Goal: Information Seeking & Learning: Find specific fact

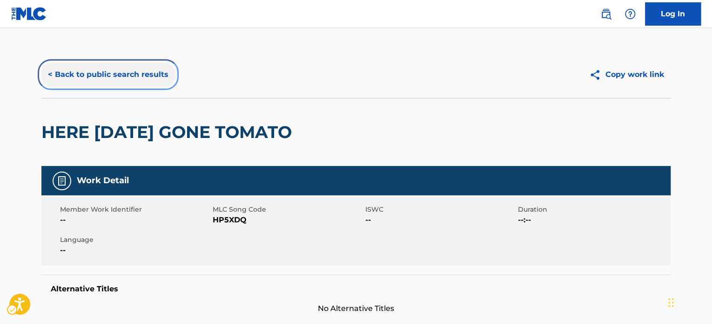
click at [163, 79] on button "< Back to public search results" at bounding box center [108, 74] width 134 height 23
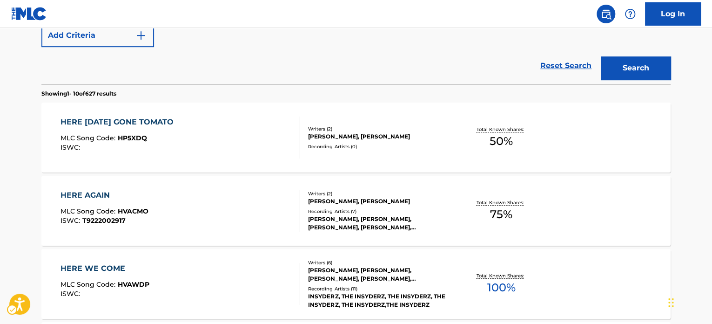
scroll to position [140, 0]
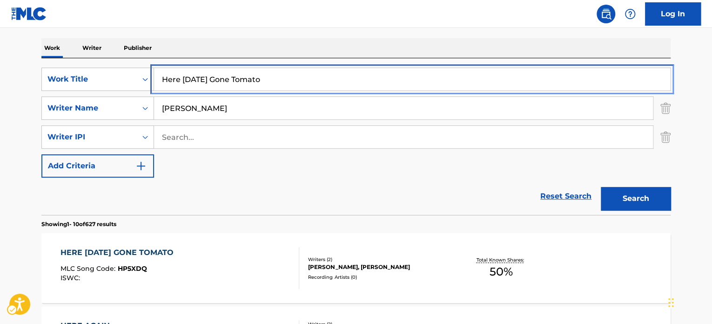
paste input "[PERSON_NAME] Remix"
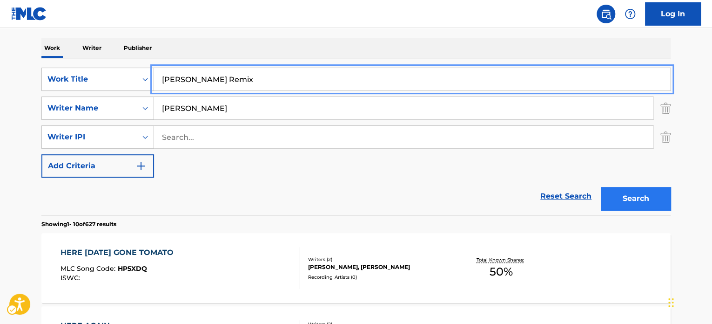
type input "[PERSON_NAME] Remix"
click at [622, 199] on button "Search" at bounding box center [636, 198] width 70 height 23
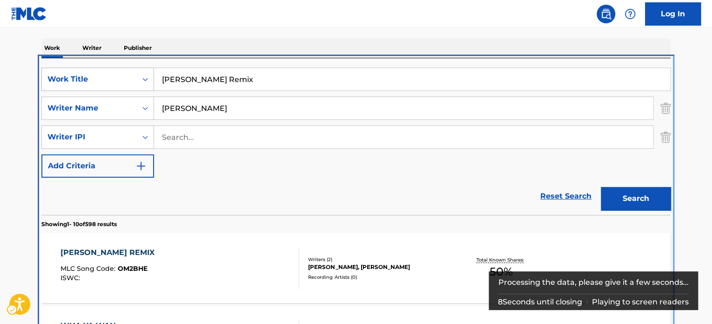
scroll to position [197, 0]
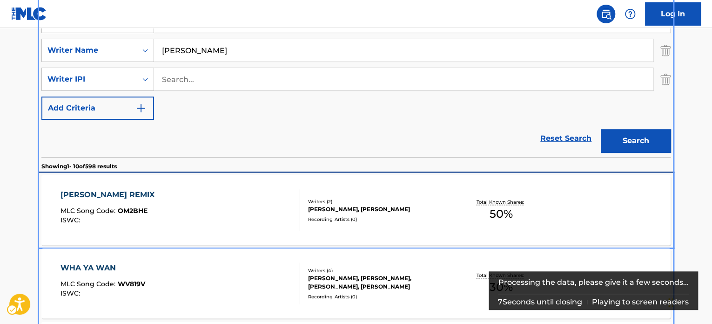
click at [210, 197] on div "[PERSON_NAME] REMIX MLC Song Code : OM2BHE ISWC :" at bounding box center [180, 210] width 239 height 42
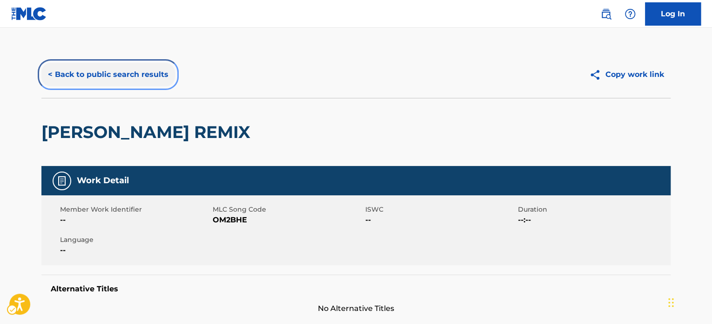
click at [120, 74] on button "< Back to public search results" at bounding box center [108, 74] width 134 height 23
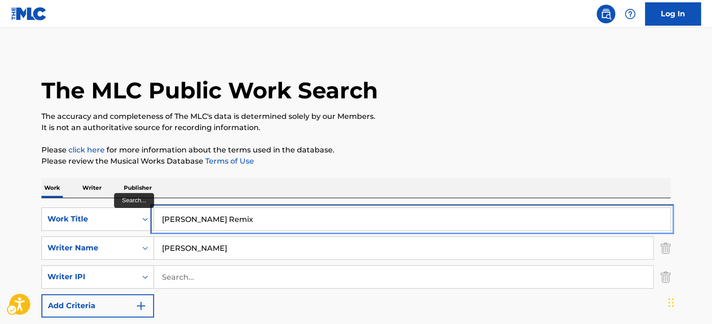
paste input "de To Koi Fish"
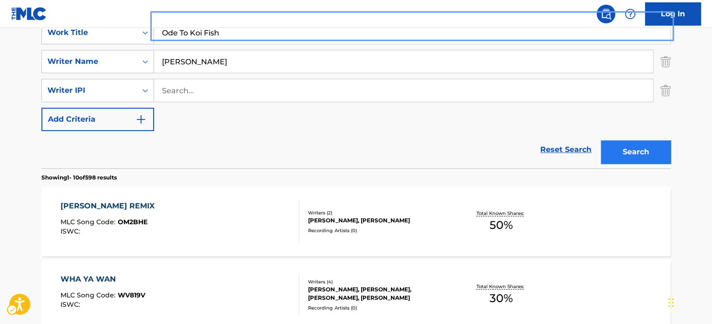
type input "Ode To Koi Fish"
click at [625, 149] on button "Search" at bounding box center [636, 151] width 70 height 23
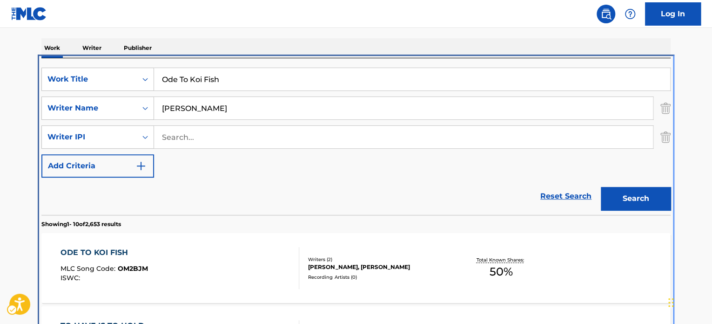
scroll to position [197, 0]
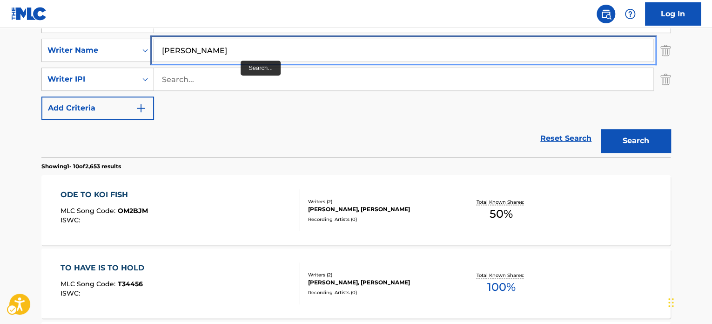
paste input "[PERSON_NAME] Of Seville"
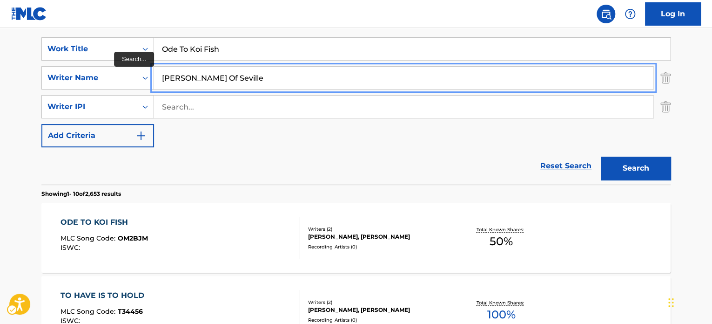
scroll to position [104, 0]
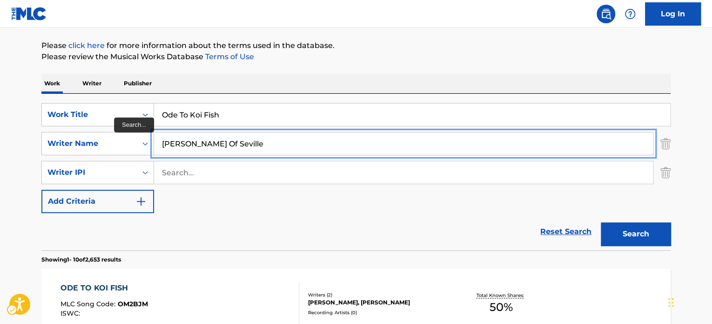
type input "[PERSON_NAME]"
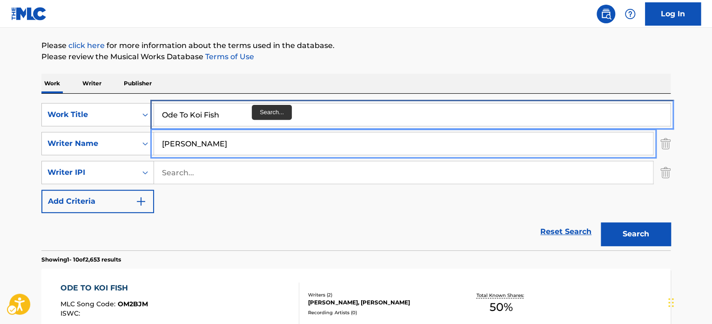
drag, startPoint x: 257, startPoint y: 120, endPoint x: 283, endPoint y: 108, distance: 28.5
click at [257, 120] on input "Ode To Koi Fish" at bounding box center [412, 114] width 516 height 22
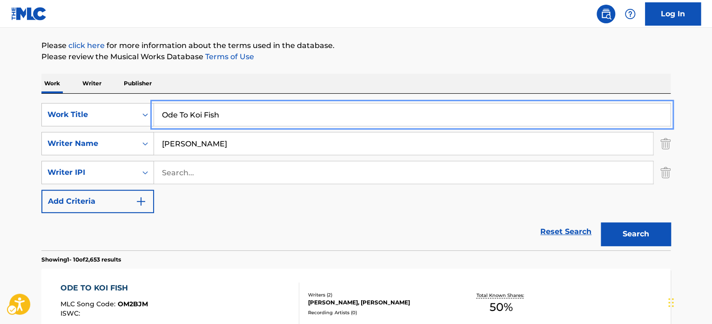
paste input "[PERSON_NAME] Of Seville"
type input "[PERSON_NAME] Of Seville"
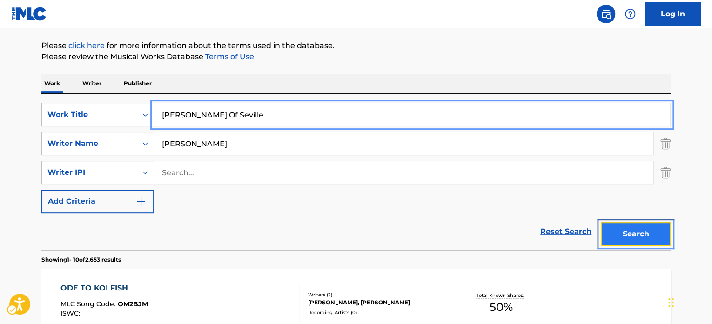
click at [652, 234] on button "Search" at bounding box center [636, 233] width 70 height 23
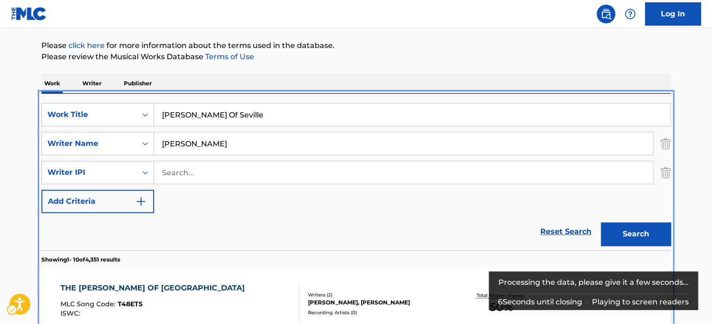
scroll to position [197, 0]
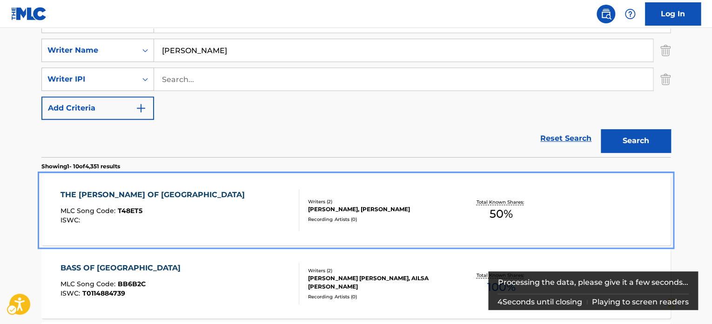
click at [264, 212] on div "THE [PERSON_NAME] OF SEVILLE MLC Song Code : T48ET5 ISWC :" at bounding box center [180, 210] width 239 height 42
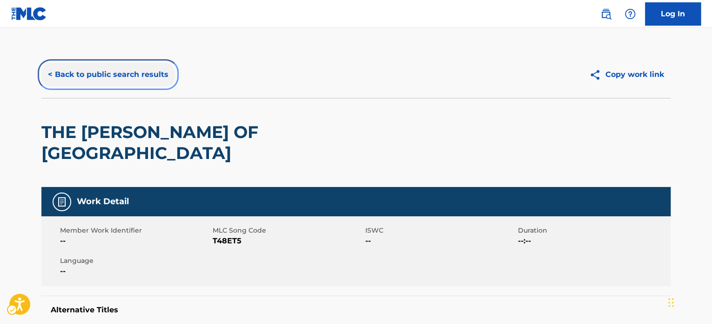
click at [151, 70] on button "< Back to public search results" at bounding box center [108, 74] width 134 height 23
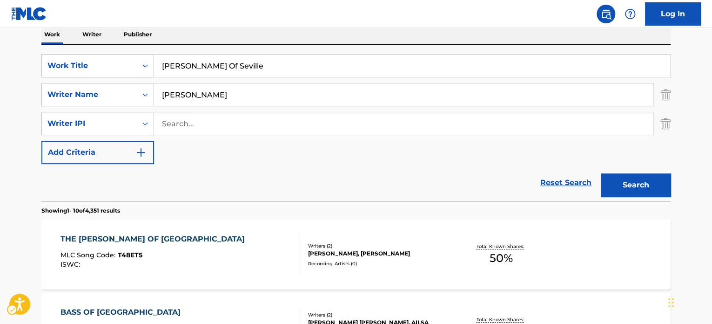
scroll to position [151, 0]
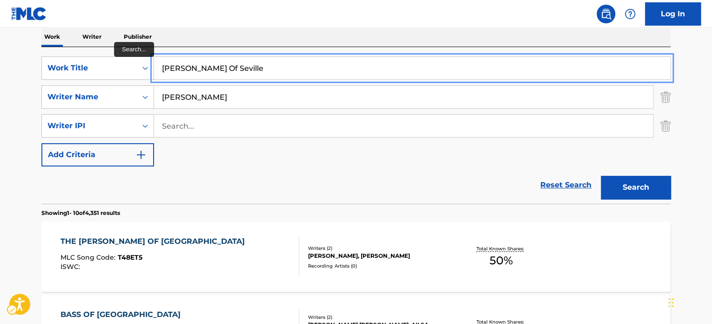
drag, startPoint x: 236, startPoint y: 64, endPoint x: 305, endPoint y: 74, distance: 69.1
paste input "Oy [PERSON_NAME]"
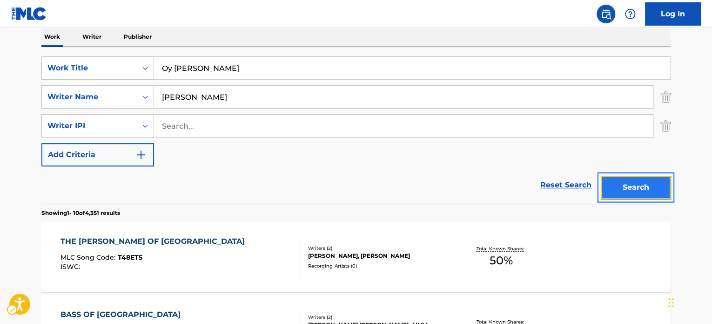
click at [622, 181] on button "Search" at bounding box center [636, 186] width 70 height 23
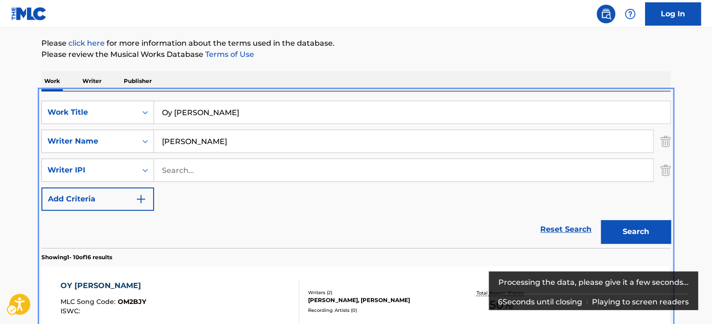
scroll to position [104, 0]
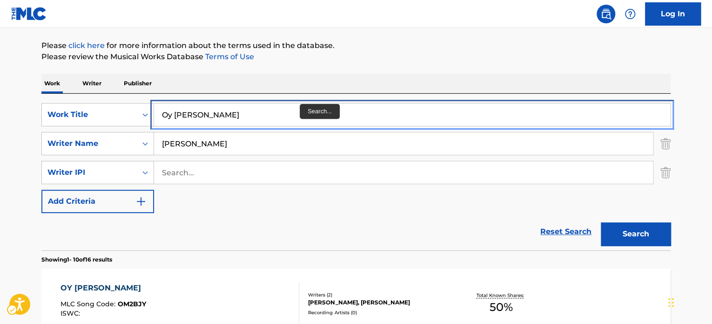
click at [293, 111] on input "Oy [PERSON_NAME]" at bounding box center [412, 114] width 516 height 22
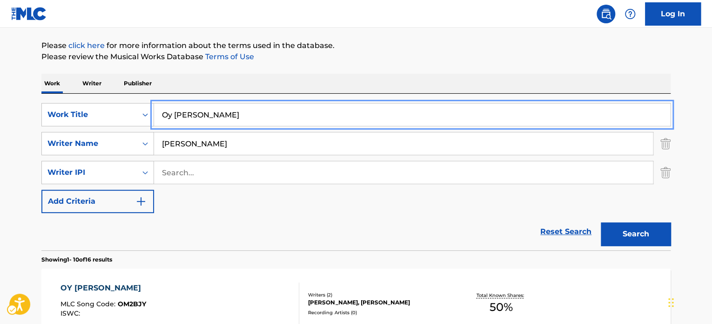
paste input "Phantom Greenwich"
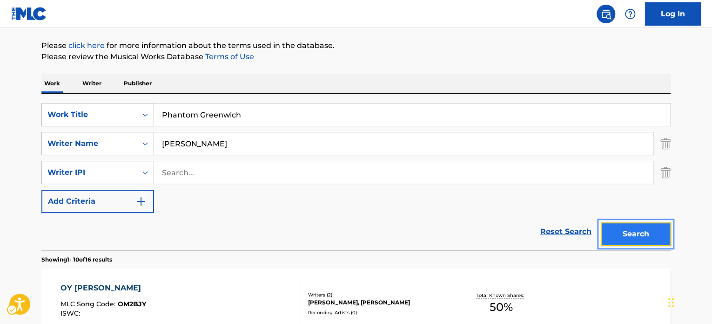
click at [654, 233] on button "Search" at bounding box center [636, 233] width 70 height 23
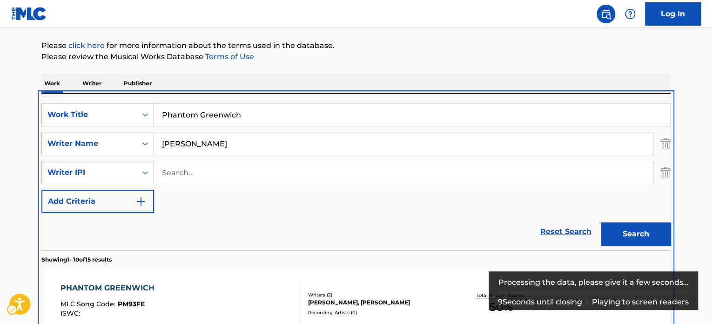
scroll to position [197, 0]
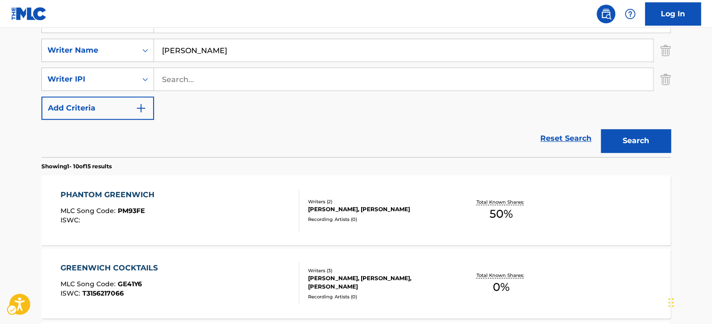
click at [221, 148] on div "Reset Search Search" at bounding box center [355, 138] width 629 height 37
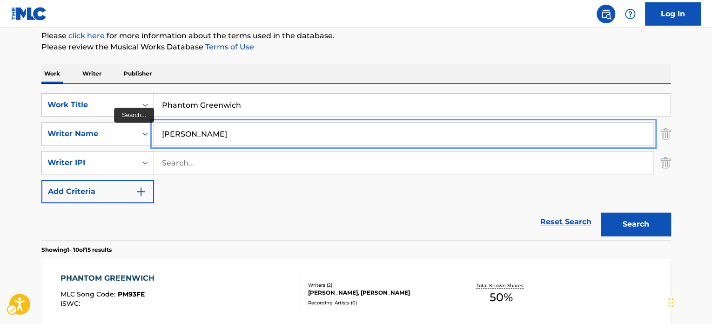
scroll to position [104, 0]
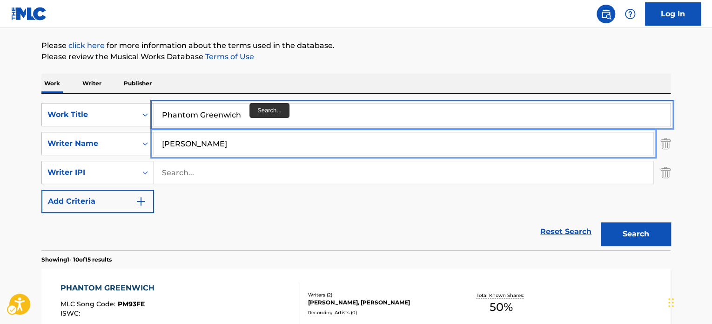
drag, startPoint x: 251, startPoint y: 111, endPoint x: 258, endPoint y: 111, distance: 6.5
click at [251, 111] on input "Phantom Greenwich" at bounding box center [412, 114] width 516 height 22
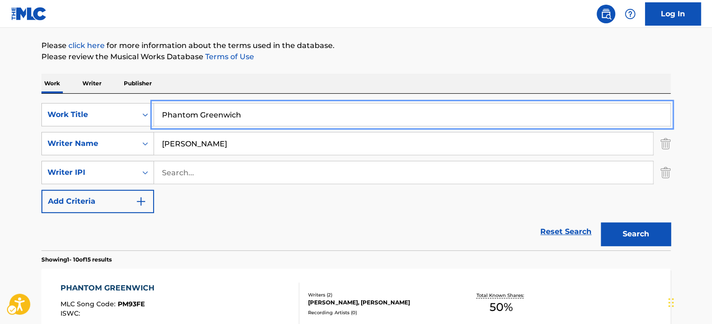
paste input "Tomato Never Dies"
type input "Tomato Never Dies"
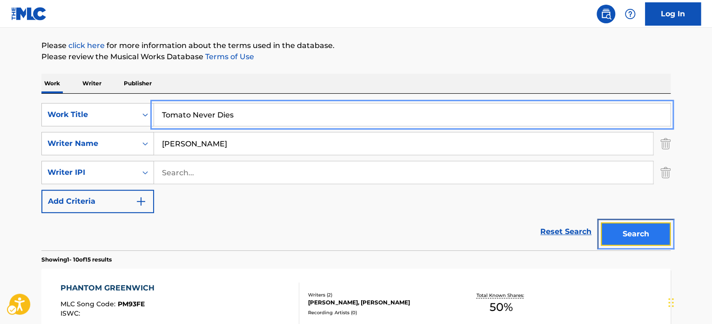
click at [633, 225] on button "Search" at bounding box center [636, 233] width 70 height 23
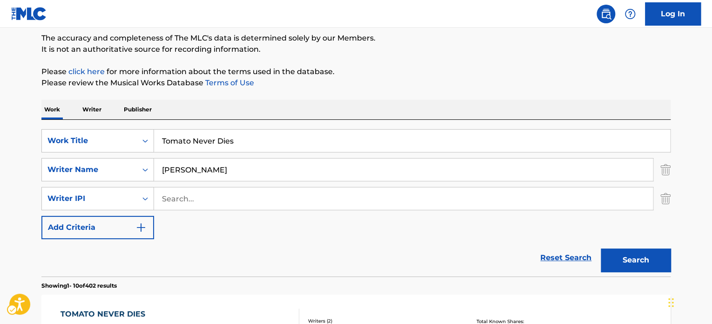
scroll to position [0, 0]
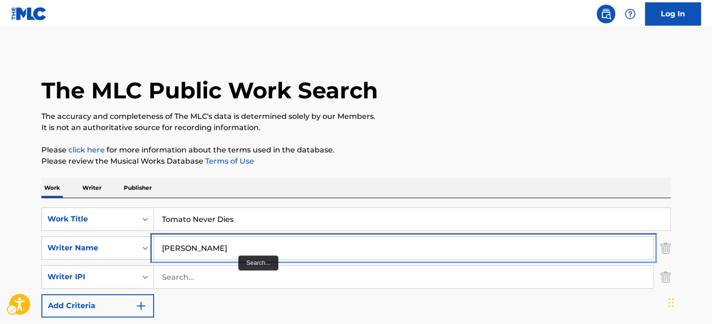
drag, startPoint x: 236, startPoint y: 246, endPoint x: 240, endPoint y: 242, distance: 6.3
click at [236, 246] on input "[PERSON_NAME]" at bounding box center [403, 247] width 499 height 22
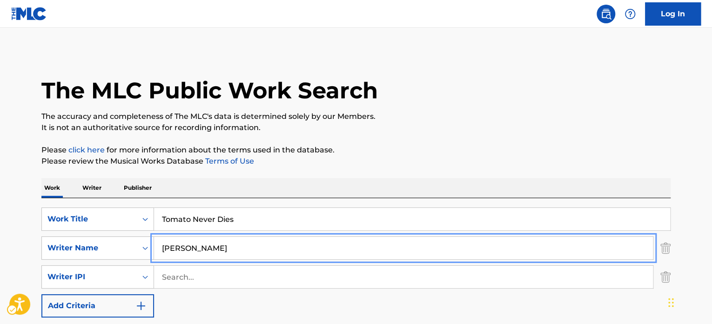
paste input "[PERSON_NAME]"
type input "[PERSON_NAME]"
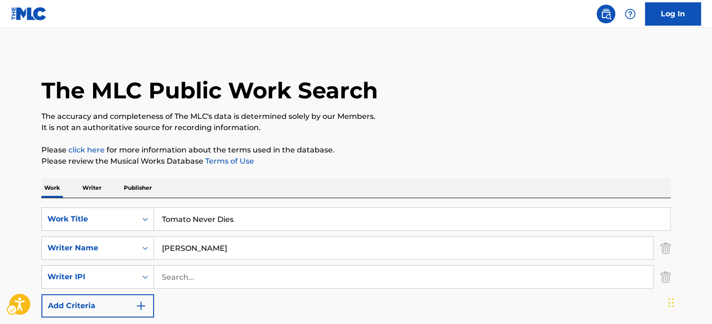
click at [425, 132] on p "It is not an authoritative source for recording information." at bounding box center [355, 127] width 629 height 11
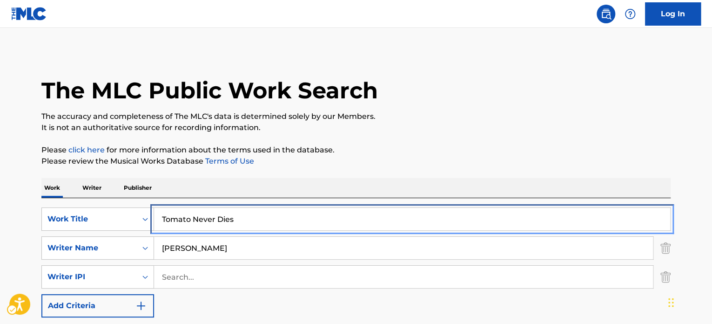
click at [432, 218] on input "Tomato Never Dies" at bounding box center [412, 219] width 516 height 22
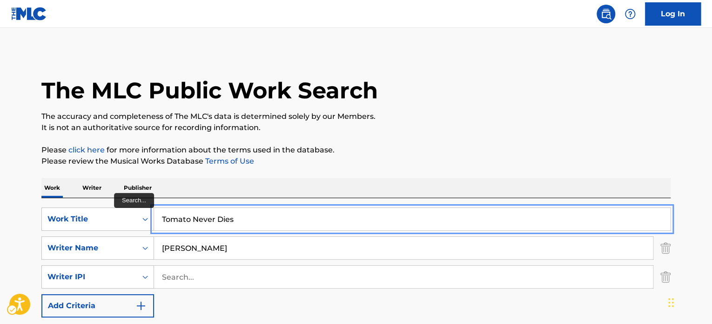
drag, startPoint x: 272, startPoint y: 226, endPoint x: 414, endPoint y: 140, distance: 166.3
click at [272, 226] on input "Tomato Never Dies" at bounding box center [412, 219] width 516 height 22
paste input "Ninety Nine Oliv"
type input "Ninety Nine Olives"
click at [483, 124] on p "It is not an authoritative source for recording information." at bounding box center [355, 127] width 629 height 11
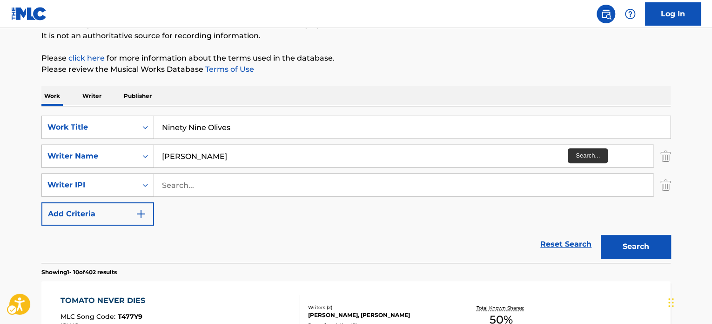
scroll to position [93, 0]
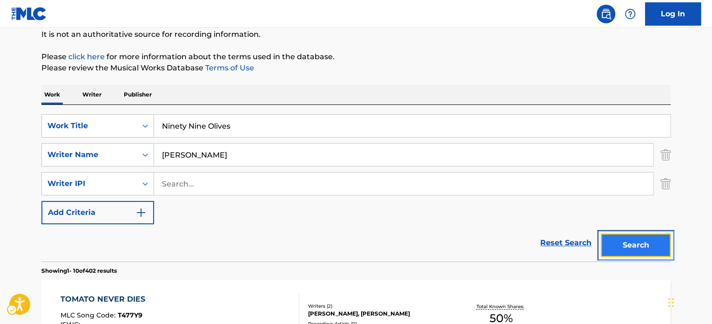
click at [639, 254] on button "Search" at bounding box center [636, 244] width 70 height 23
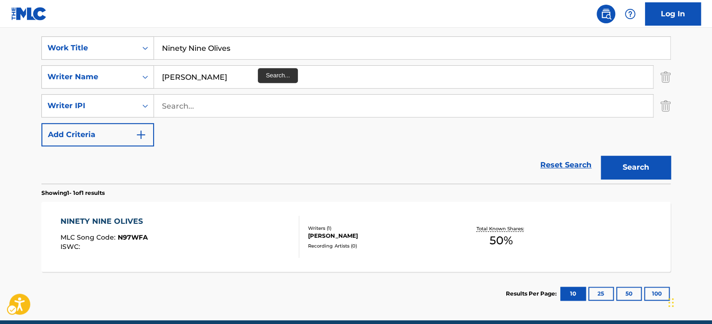
scroll to position [186, 0]
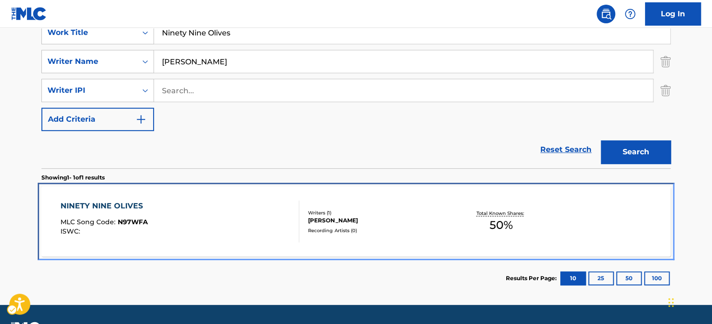
click at [248, 221] on div "NINETY NINE OLIVES MLC Song Code : N97WFA ISWC :" at bounding box center [180, 221] width 239 height 42
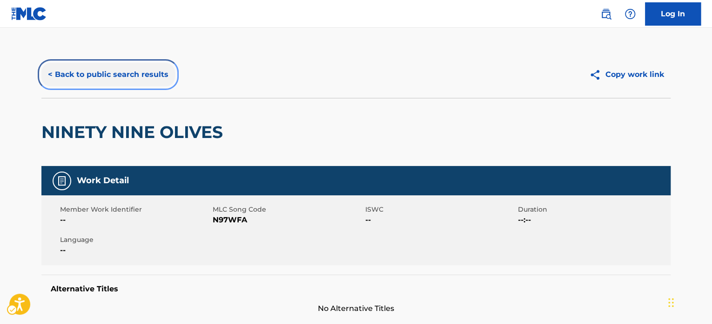
click at [96, 75] on button "< Back to public search results" at bounding box center [108, 74] width 134 height 23
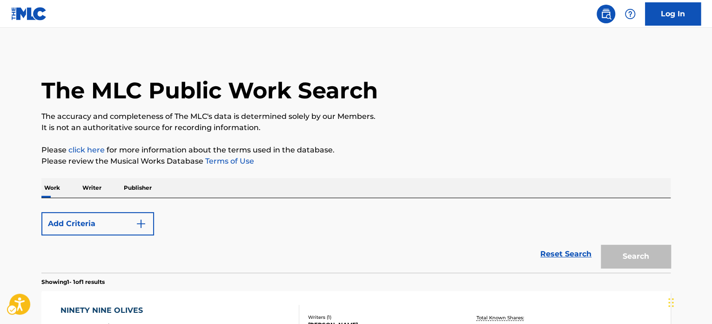
scroll to position [129, 0]
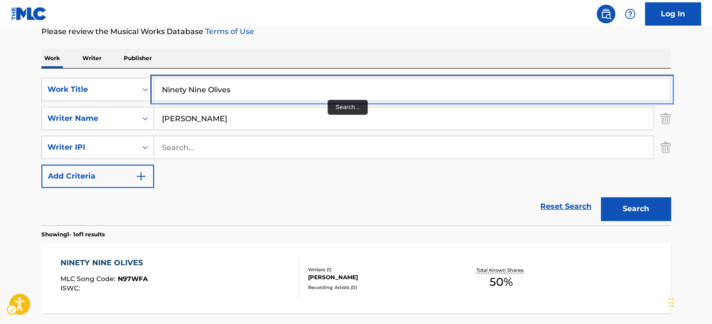
paste input "Silver [MEDICAL_DATA]"
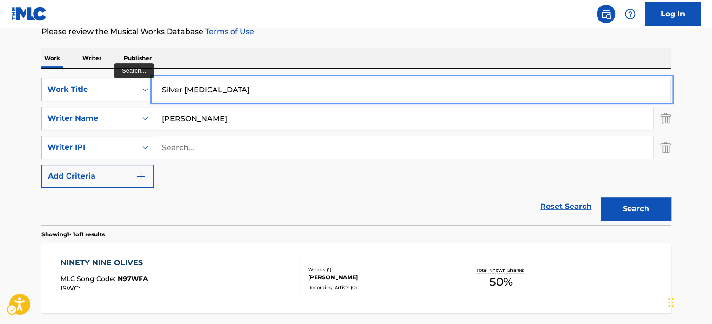
click at [392, 56] on div "Work Writer Publisher" at bounding box center [355, 58] width 629 height 20
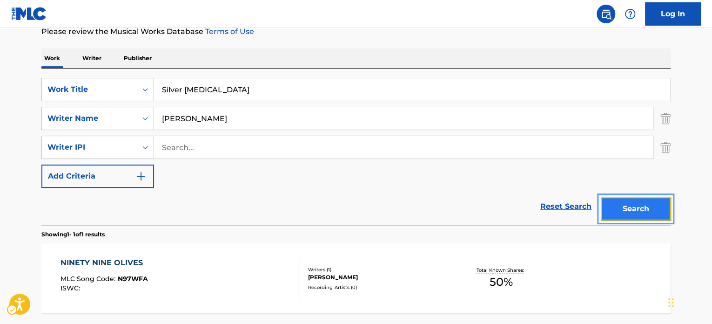
click at [636, 209] on button "Search" at bounding box center [636, 208] width 70 height 23
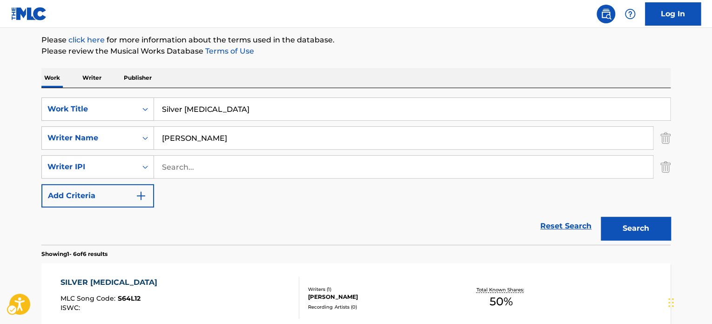
scroll to position [104, 0]
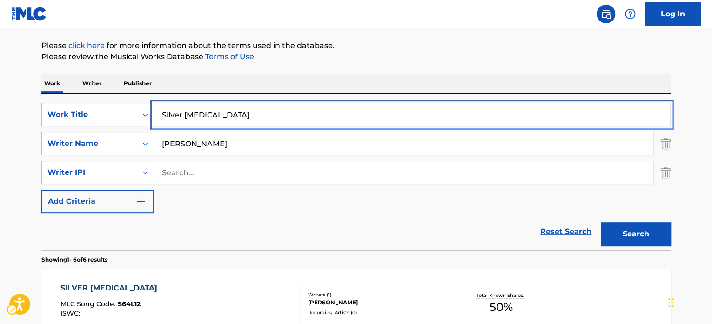
click at [278, 111] on input "Silver [MEDICAL_DATA]" at bounding box center [412, 114] width 516 height 22
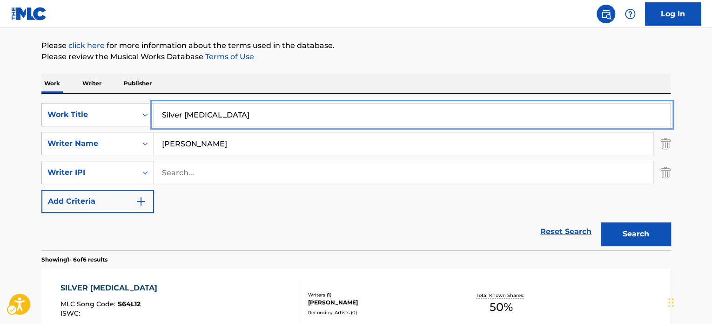
paste input "cily Goose"
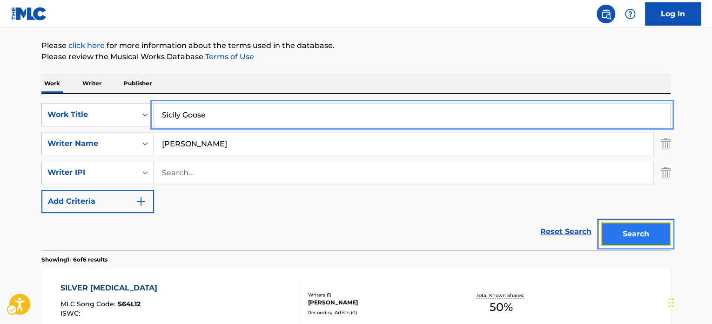
click at [647, 228] on button "Search" at bounding box center [636, 233] width 70 height 23
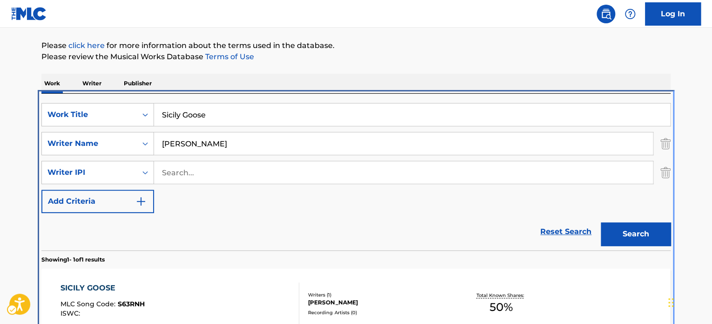
scroll to position [162, 0]
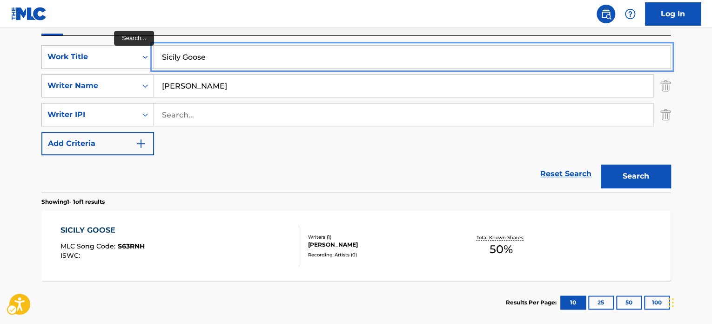
drag, startPoint x: 256, startPoint y: 63, endPoint x: 296, endPoint y: 68, distance: 40.8
click at [256, 63] on input "Sicily Goose" at bounding box center [412, 57] width 516 height 22
paste input "Path Of Prestig"
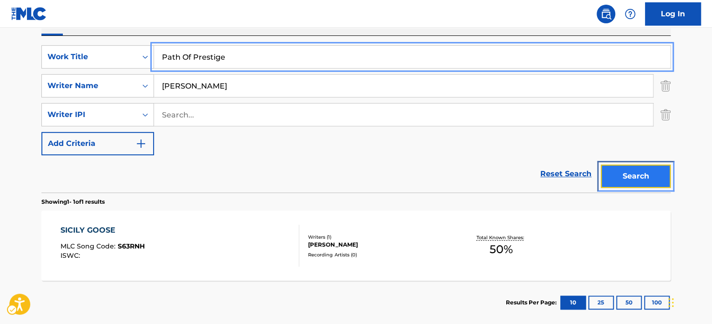
click at [622, 170] on button "Search" at bounding box center [636, 175] width 70 height 23
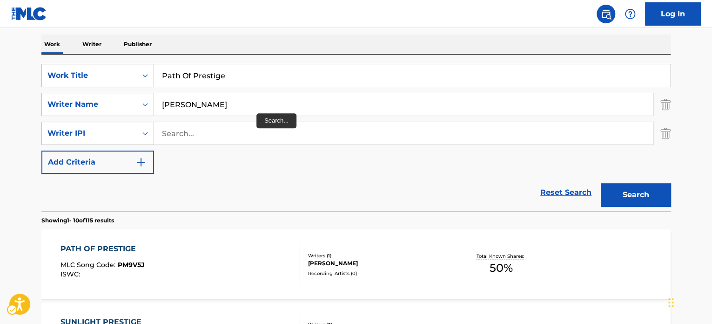
scroll to position [58, 0]
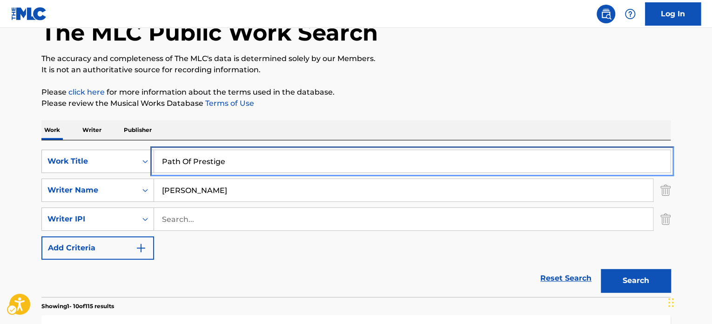
click at [245, 161] on input "Path Of Prestige" at bounding box center [412, 161] width 516 height 22
paste input "Velvet And Champagn"
type input "Velvet And Champagne"
drag, startPoint x: 417, startPoint y: 114, endPoint x: 473, endPoint y: 169, distance: 78.7
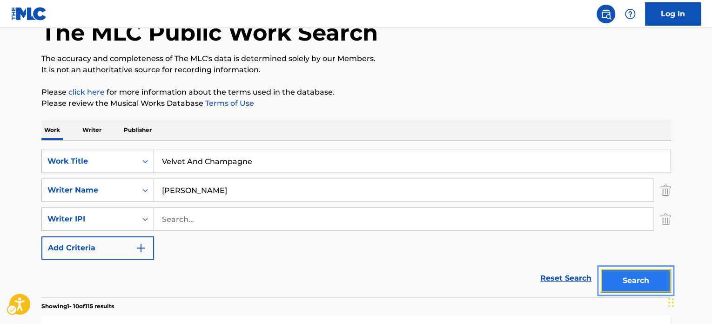
click at [611, 278] on button "Search" at bounding box center [636, 280] width 70 height 23
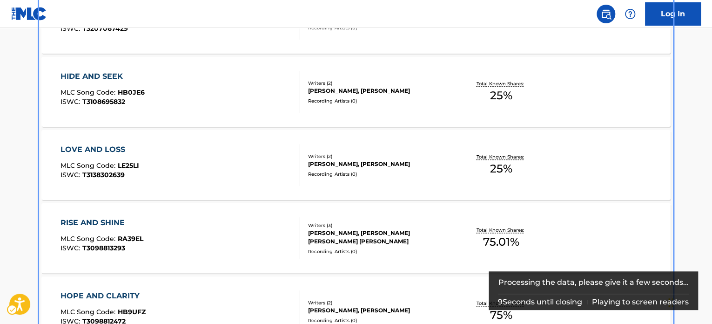
scroll to position [261, 0]
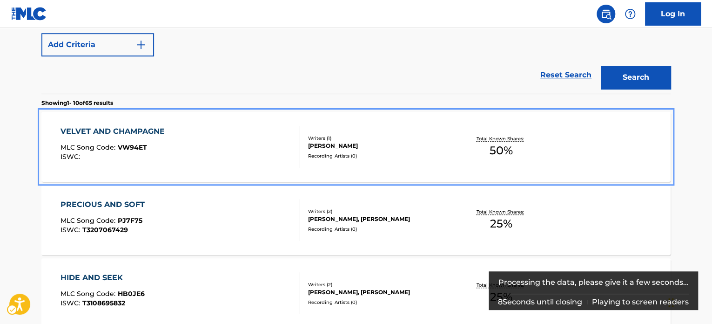
click at [284, 156] on div "VELVET AND CHAMPAGNE MLC Song Code : VW94ET ISWC :" at bounding box center [180, 147] width 239 height 42
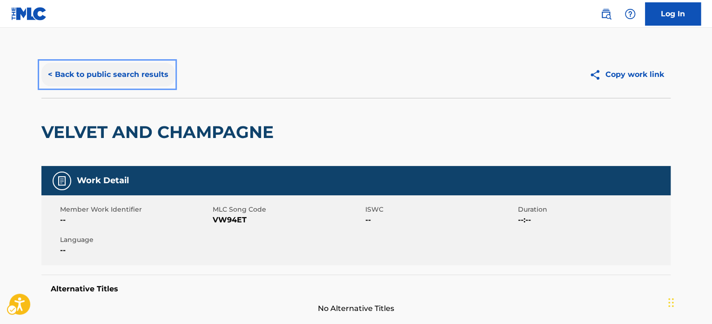
click at [148, 76] on button "< Back to public search results" at bounding box center [108, 74] width 134 height 23
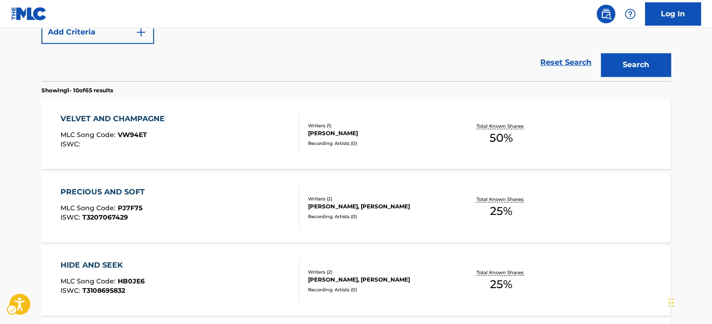
scroll to position [63, 0]
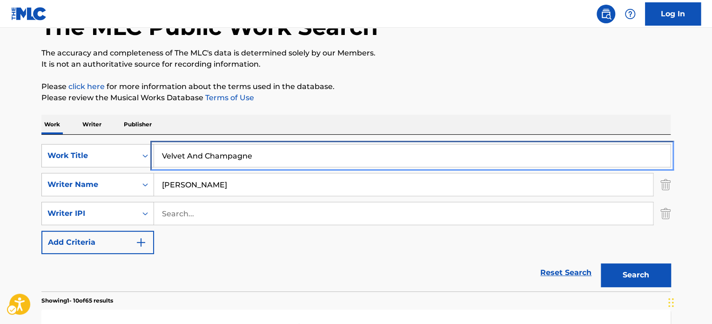
paste input "[PERSON_NAME]"
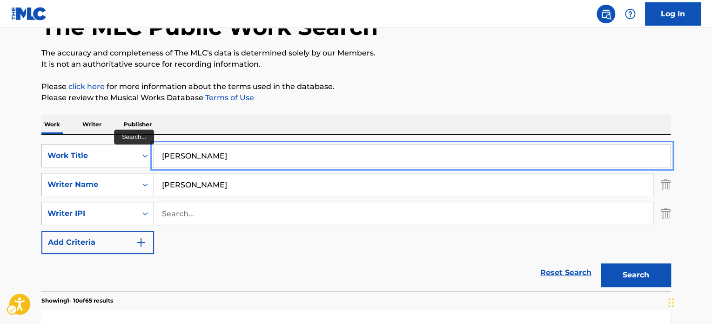
type input "[PERSON_NAME]"
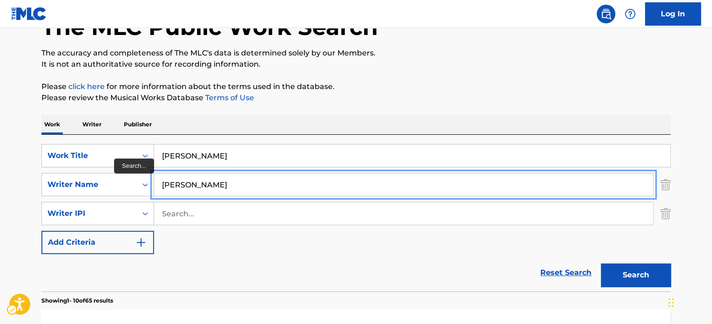
paste input "[PERSON_NAME]"
type input "[PERSON_NAME]"
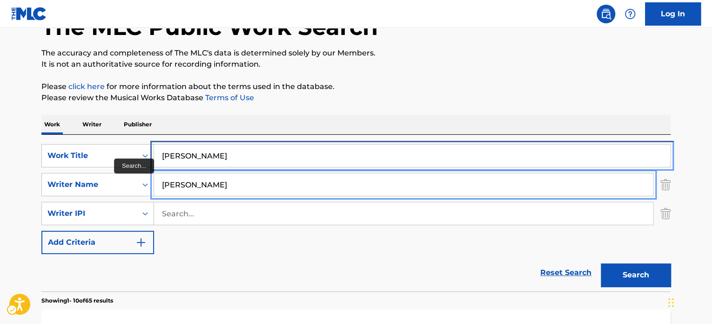
click at [303, 155] on input "[PERSON_NAME]" at bounding box center [412, 155] width 516 height 22
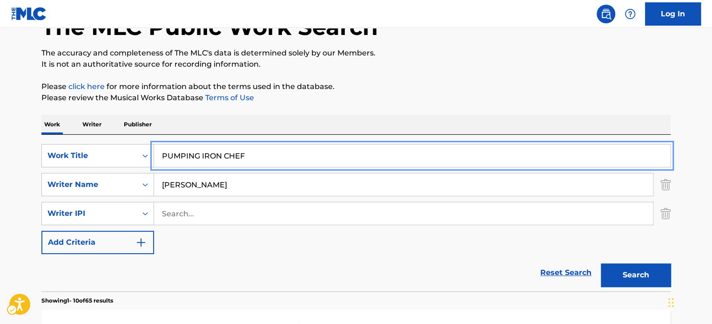
type input "PUMPING IRON CHEF"
click at [601, 263] on button "Search" at bounding box center [636, 274] width 70 height 23
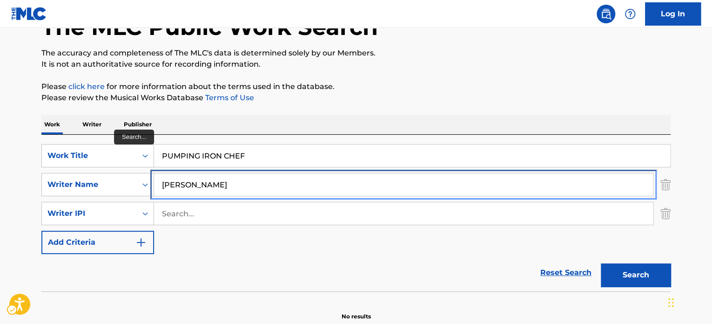
click at [188, 182] on input "[PERSON_NAME]" at bounding box center [403, 184] width 499 height 22
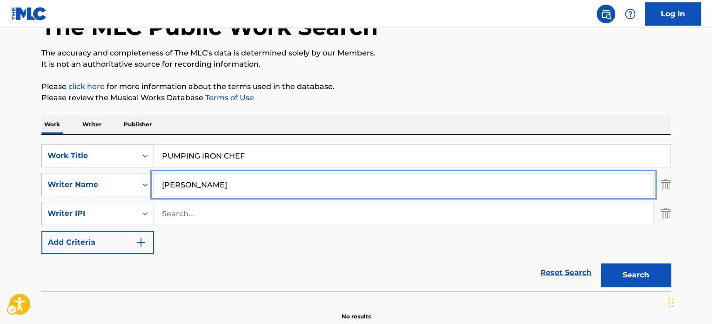
drag, startPoint x: 185, startPoint y: 184, endPoint x: 604, endPoint y: 245, distance: 423.3
click at [479, 194] on input "[PERSON_NAME]" at bounding box center [403, 184] width 499 height 22
type input "[PERSON_NAME]"
click at [642, 274] on button "Search" at bounding box center [636, 274] width 70 height 23
